Goal: Find specific page/section: Find specific page/section

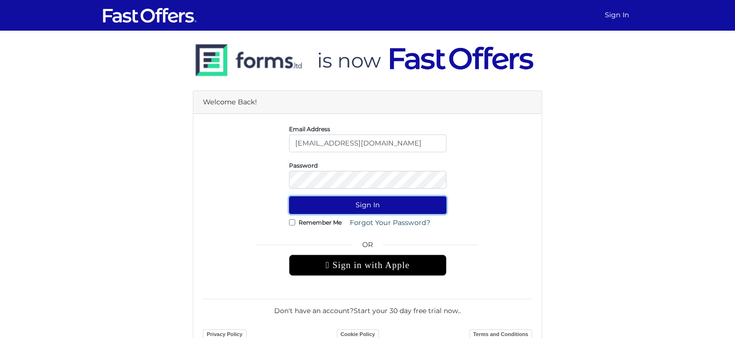
click at [362, 200] on button "Sign In" at bounding box center [367, 205] width 157 height 18
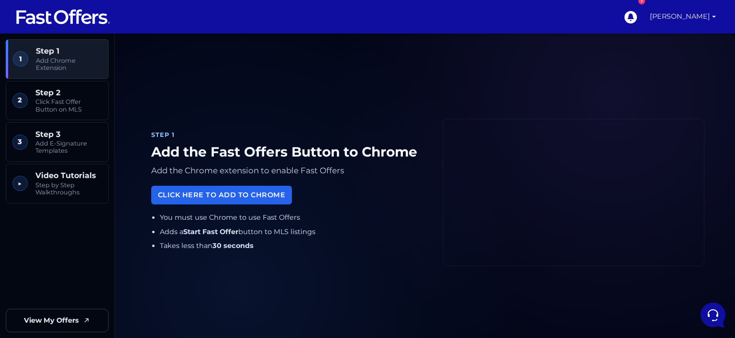
click at [703, 16] on link "[PERSON_NAME]" at bounding box center [683, 16] width 74 height 33
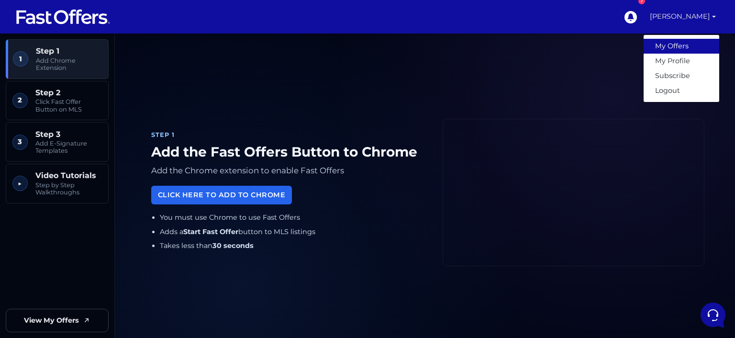
click at [685, 46] on link "My Offers" at bounding box center [681, 46] width 76 height 15
